Goal: Information Seeking & Learning: Learn about a topic

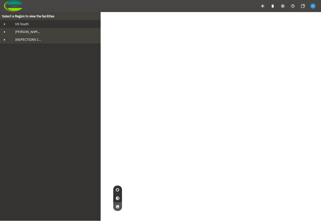
click at [25, 24] on span "US South" at bounding box center [20, 24] width 18 height 4
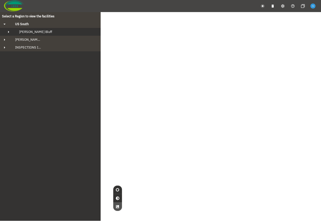
click at [39, 30] on span "[PERSON_NAME] Bluff" at bounding box center [35, 32] width 33 height 4
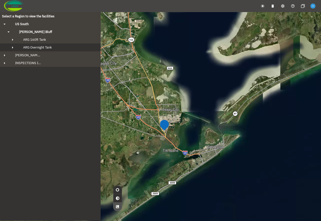
click at [51, 47] on span "ARG Overnight Tank" at bounding box center [37, 47] width 29 height 4
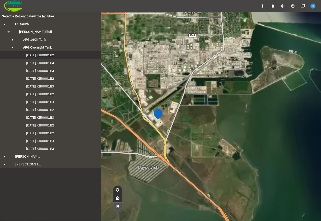
click at [52, 56] on span "2024-09-20 KIR0001B2" at bounding box center [35, 55] width 38 height 4
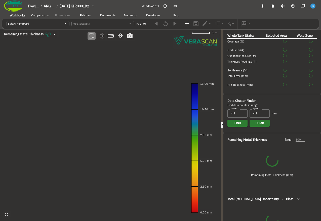
click at [222, 124] on icon "button" at bounding box center [222, 125] width 1 height 2
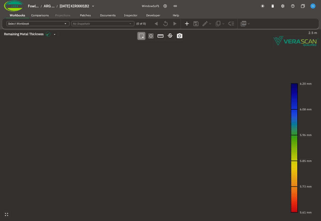
click at [127, 79] on canvas at bounding box center [160, 125] width 321 height 192
click at [195, 142] on canvas at bounding box center [160, 125] width 321 height 192
click at [134, 95] on canvas at bounding box center [160, 125] width 321 height 192
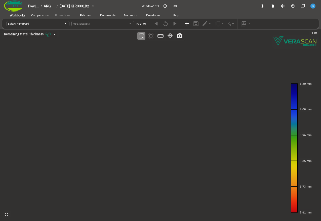
click at [134, 95] on canvas at bounding box center [160, 125] width 321 height 192
click at [140, 99] on canvas at bounding box center [160, 125] width 321 height 192
click at [117, 93] on canvas at bounding box center [160, 125] width 321 height 192
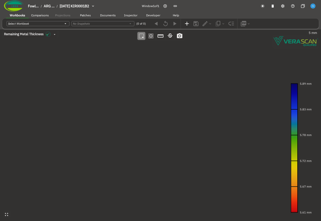
click at [129, 111] on canvas at bounding box center [160, 125] width 321 height 192
drag, startPoint x: 106, startPoint y: 107, endPoint x: 155, endPoint y: 106, distance: 48.6
click at [155, 106] on canvas at bounding box center [160, 125] width 321 height 192
click at [90, 93] on canvas at bounding box center [160, 125] width 321 height 192
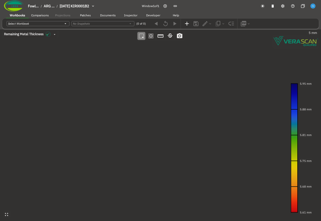
click at [90, 93] on canvas at bounding box center [160, 125] width 321 height 192
click at [167, 158] on canvas at bounding box center [160, 125] width 321 height 192
click at [152, 38] on icon "button" at bounding box center [151, 36] width 7 height 7
click at [142, 38] on icon "button" at bounding box center [141, 35] width 5 height 5
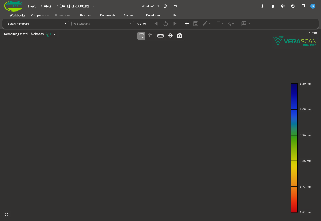
click at [143, 110] on canvas at bounding box center [160, 125] width 321 height 192
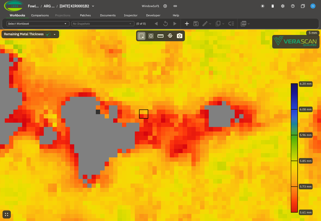
click at [156, 128] on canvas at bounding box center [160, 125] width 321 height 192
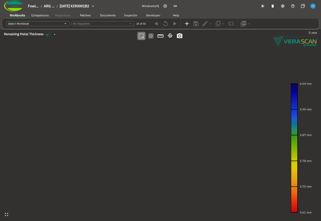
click at [72, 5] on span "2024-09-20 KIR0001B2" at bounding box center [74, 6] width 29 height 5
